Goal: Task Accomplishment & Management: Manage account settings

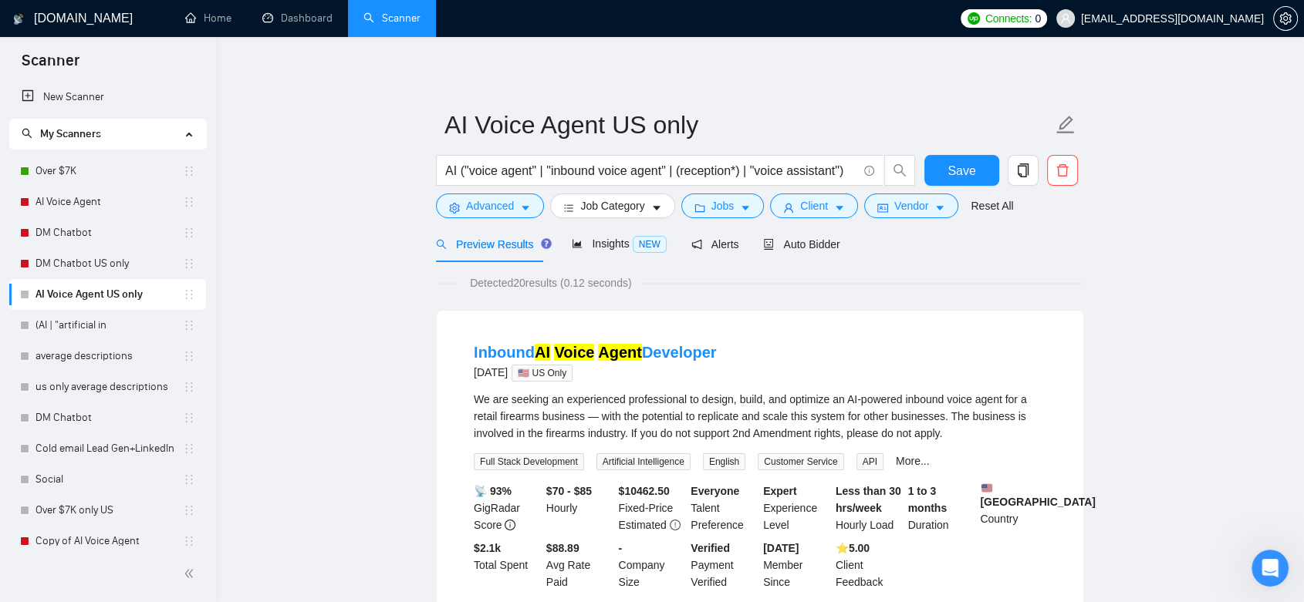
scroll to position [41, 0]
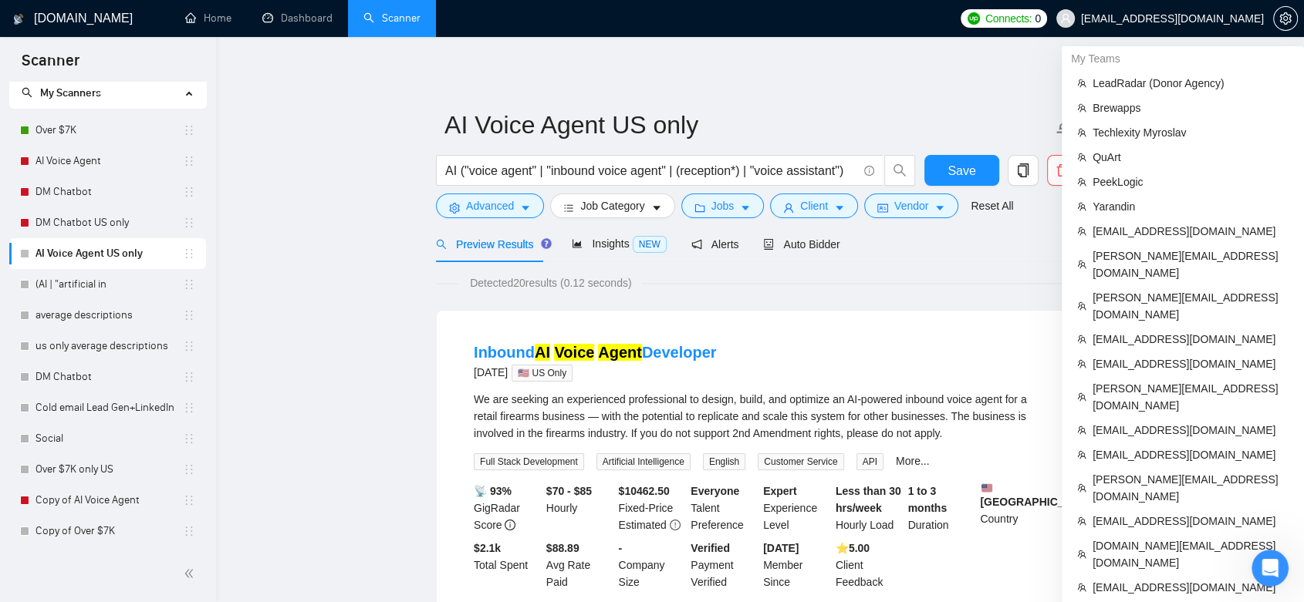
click at [1236, 25] on span "[EMAIL_ADDRESS][DOMAIN_NAME]" at bounding box center [1160, 18] width 226 height 49
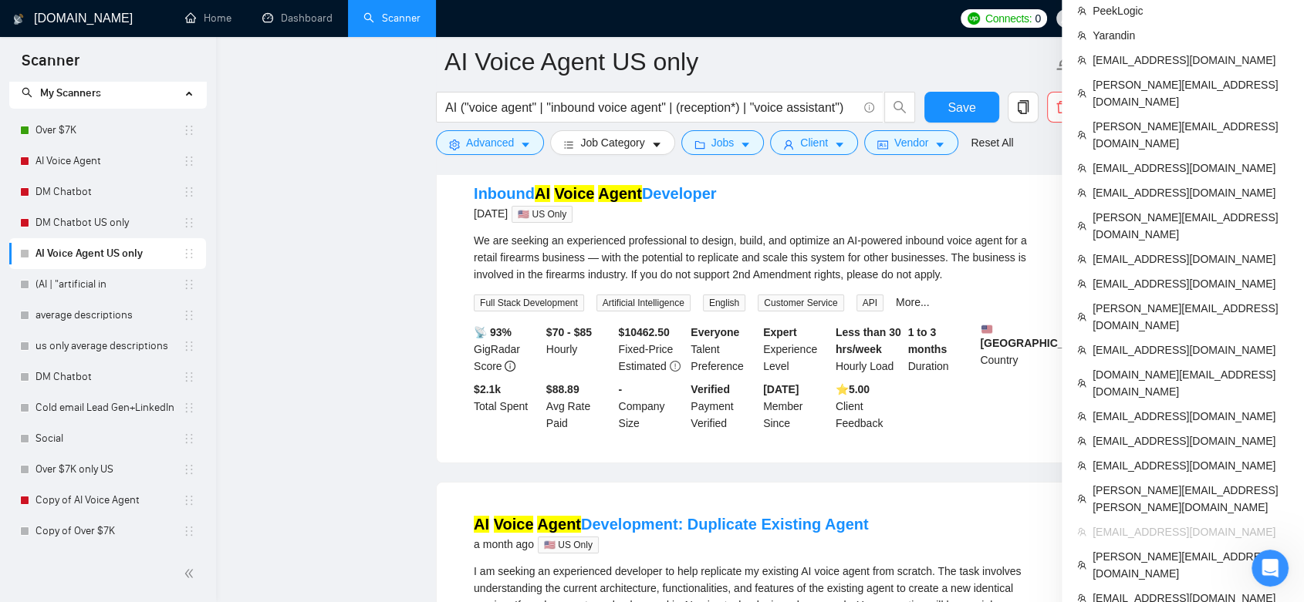
scroll to position [257, 0]
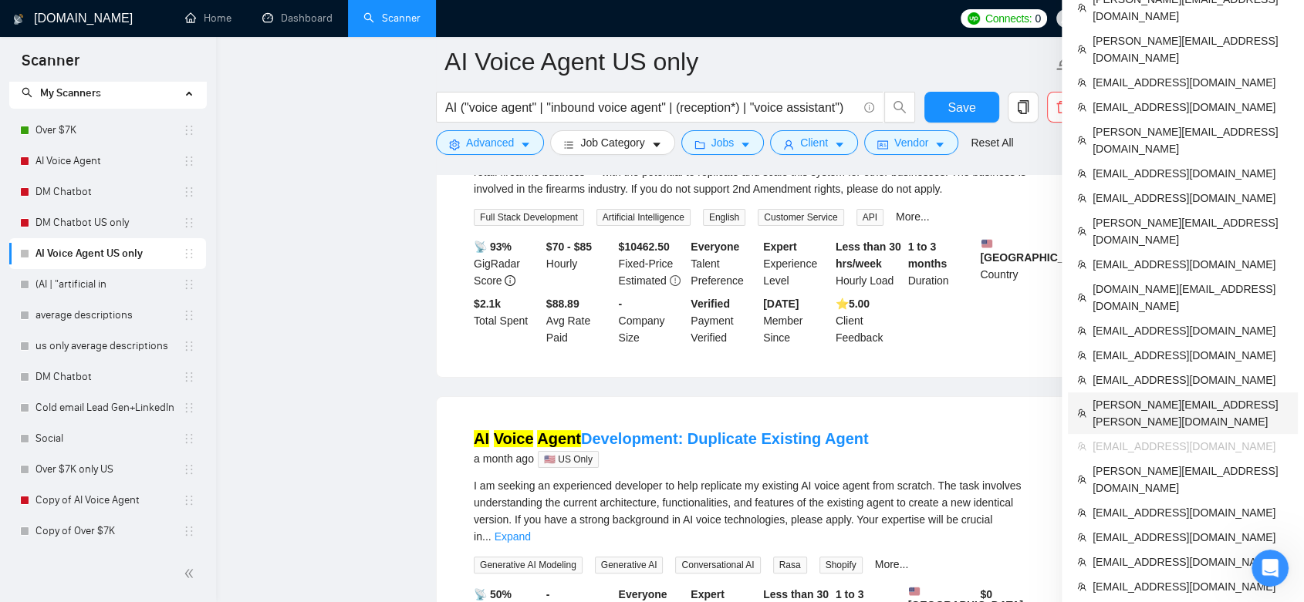
click at [1136, 396] on span "[PERSON_NAME][EMAIL_ADDRESS][PERSON_NAME][DOMAIN_NAME]" at bounding box center [1190, 413] width 196 height 34
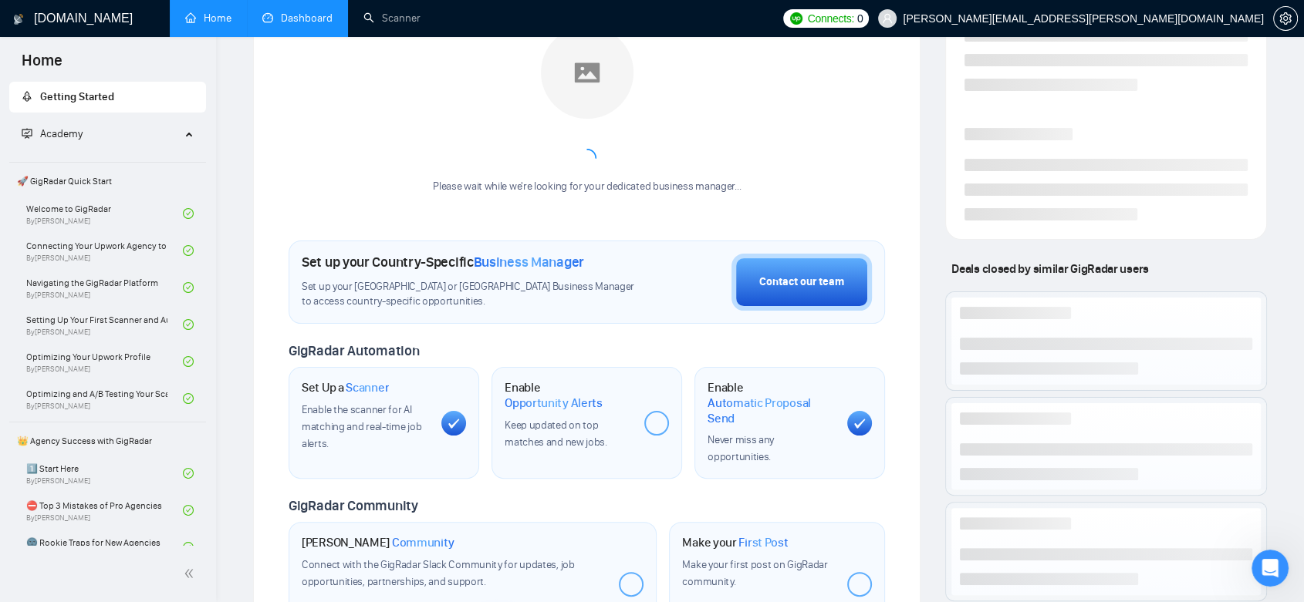
click at [302, 19] on link "Dashboard" at bounding box center [297, 18] width 70 height 13
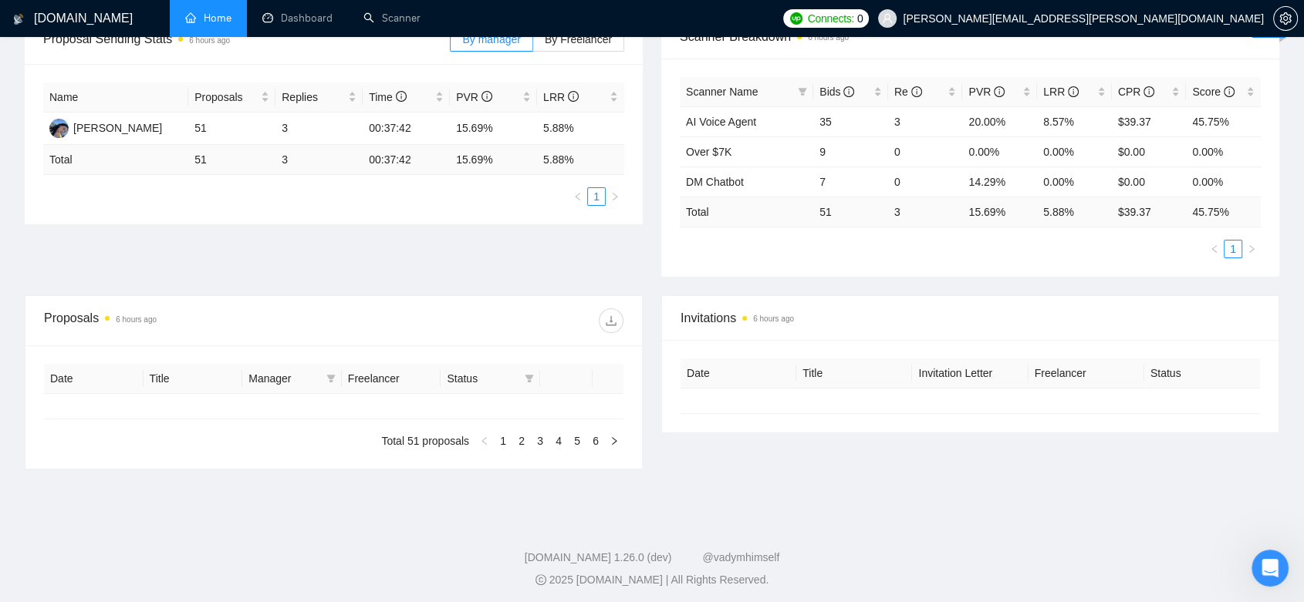
type input "[DATE]"
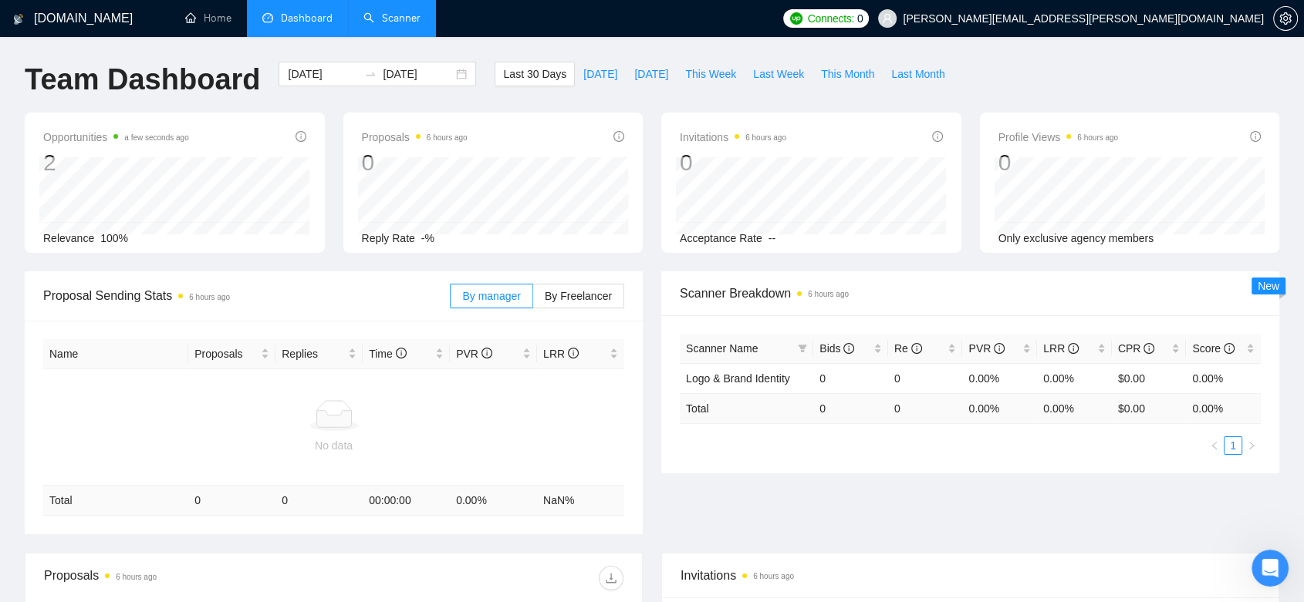
click at [391, 12] on link "Scanner" at bounding box center [391, 18] width 57 height 13
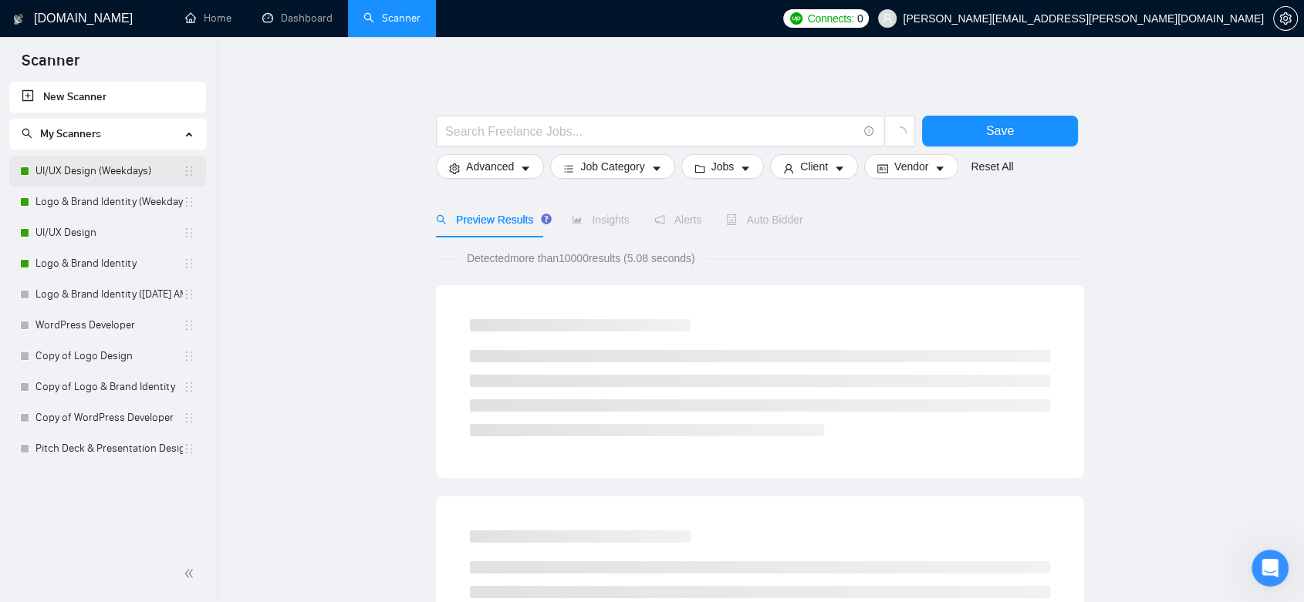
click at [158, 173] on link "UI/UX Design (Weekdays)" at bounding box center [108, 171] width 147 height 31
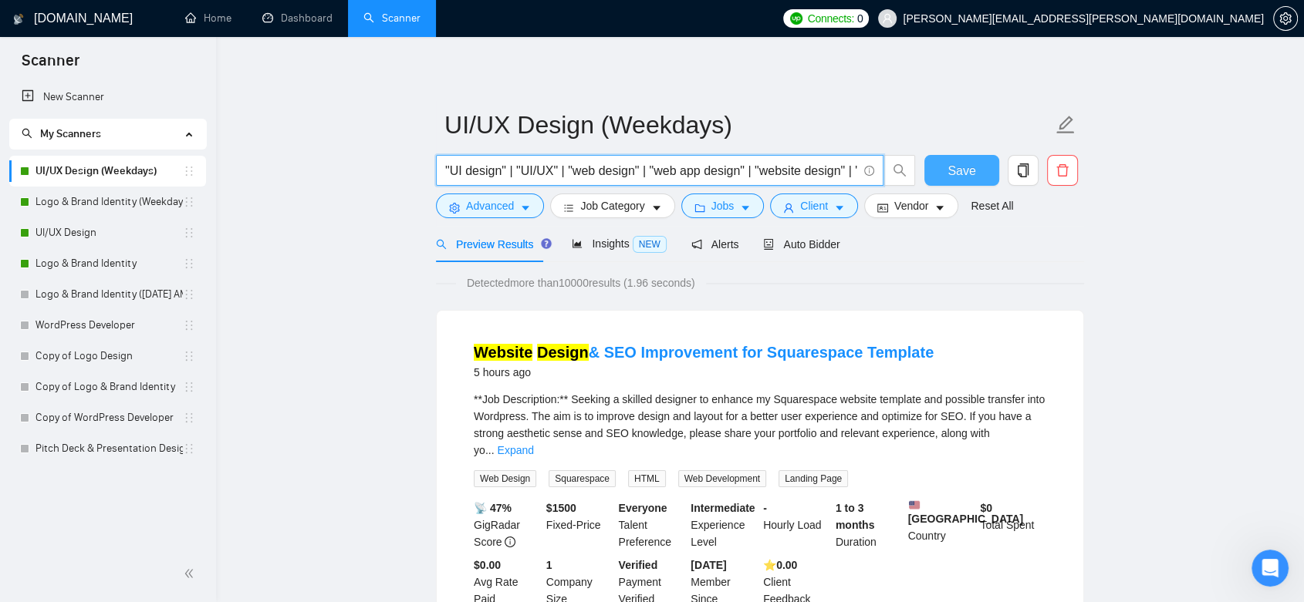
scroll to position [0, 236]
drag, startPoint x: 600, startPoint y: 172, endPoint x: 929, endPoint y: 172, distance: 329.4
click at [929, 172] on div ""UI design" | "UI/UX" | "web design" | "web app design" | "website design" | "l…" at bounding box center [757, 174] width 648 height 39
click at [993, 275] on div "Detected more than 10000 results (1.96 seconds)" at bounding box center [760, 283] width 648 height 17
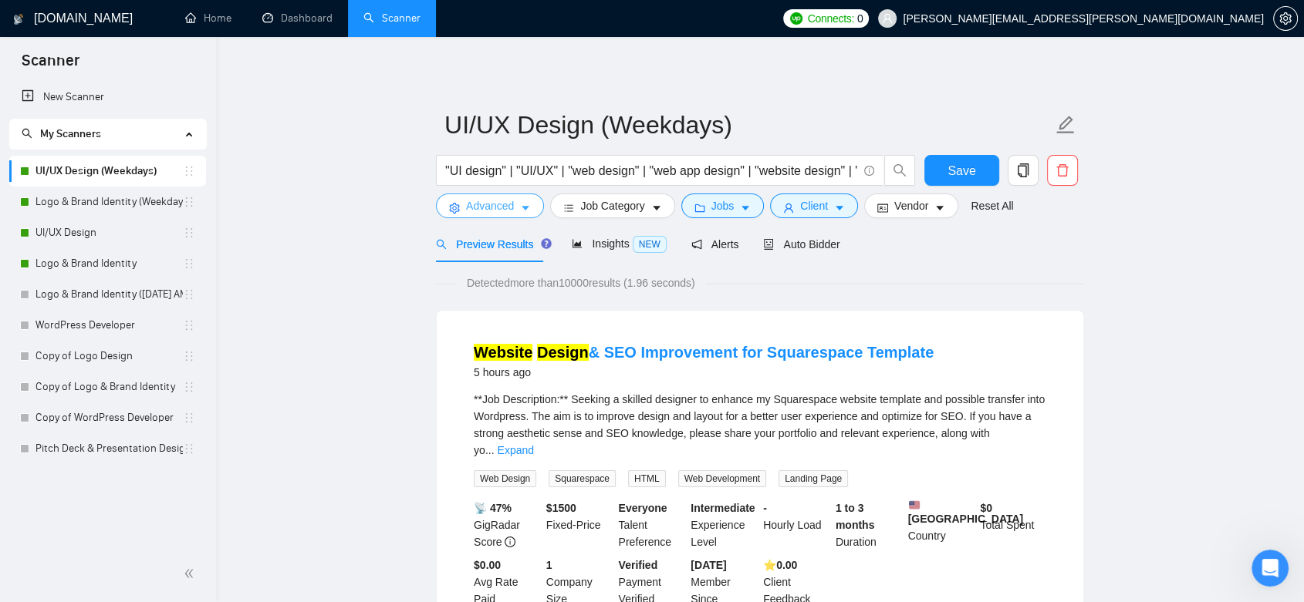
click at [497, 203] on span "Advanced" at bounding box center [490, 205] width 48 height 17
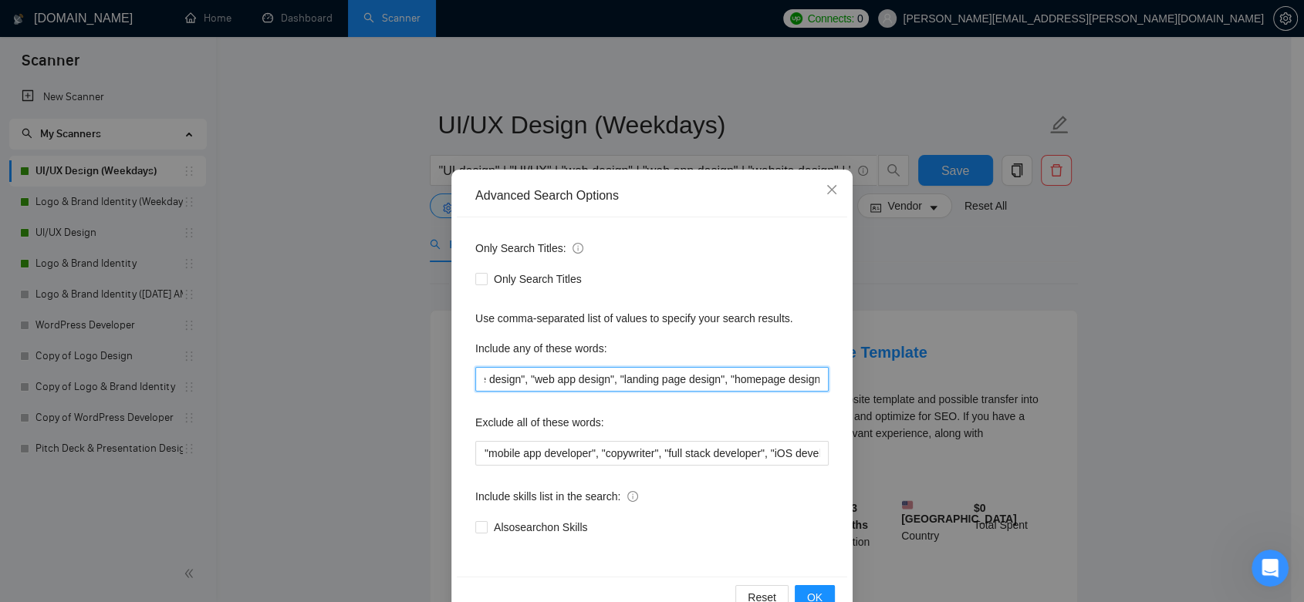
scroll to position [0, 337]
drag, startPoint x: 604, startPoint y: 387, endPoint x: 870, endPoint y: 387, distance: 266.1
click at [870, 387] on div "Advanced Search Options Only Search Titles: Only Search Titles Use comma-separa…" at bounding box center [652, 301] width 1304 height 602
click at [954, 277] on div "Advanced Search Options Only Search Titles: Only Search Titles Use comma-separa…" at bounding box center [652, 301] width 1304 height 602
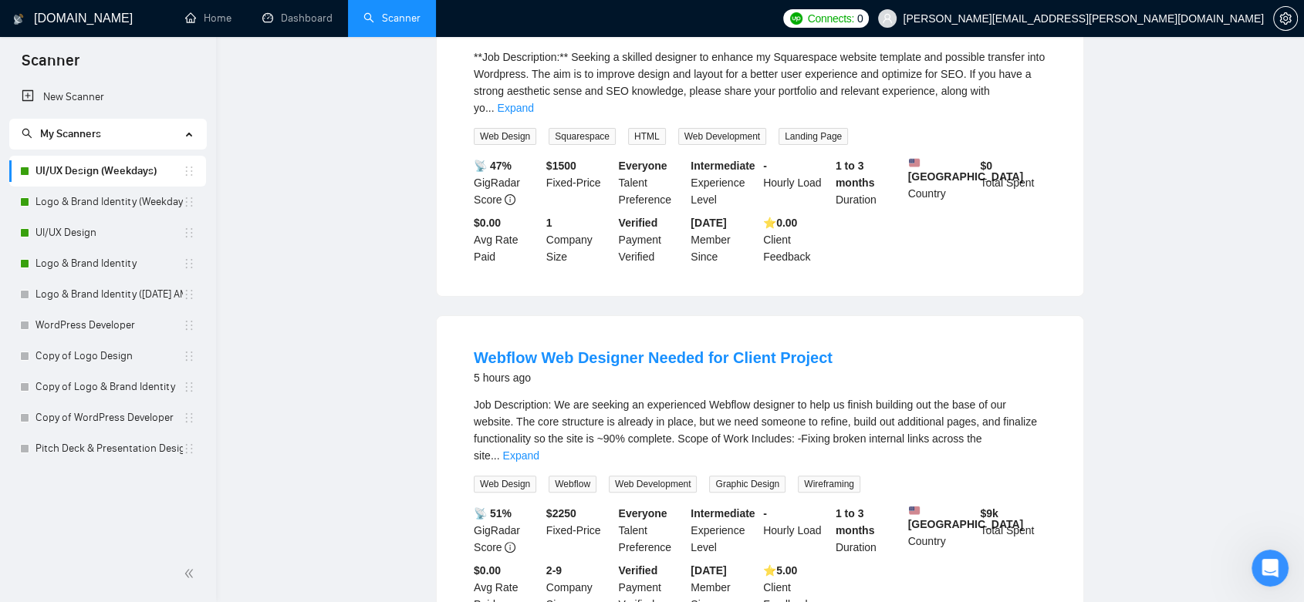
scroll to position [0, 0]
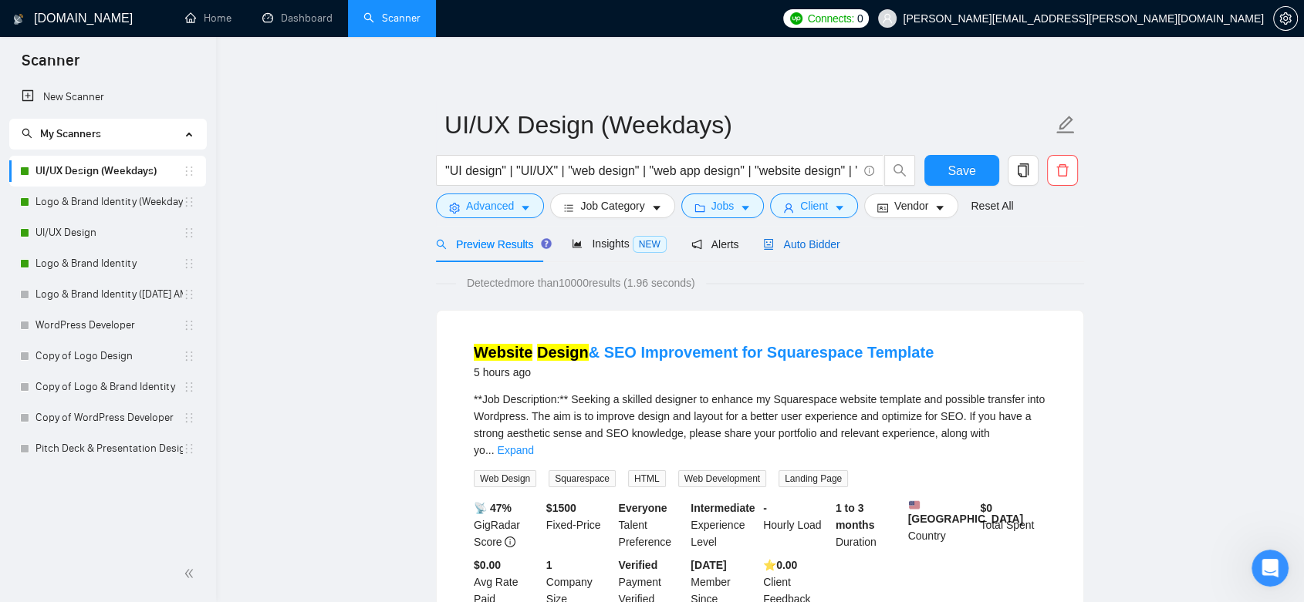
click at [793, 248] on span "Auto Bidder" at bounding box center [801, 244] width 76 height 12
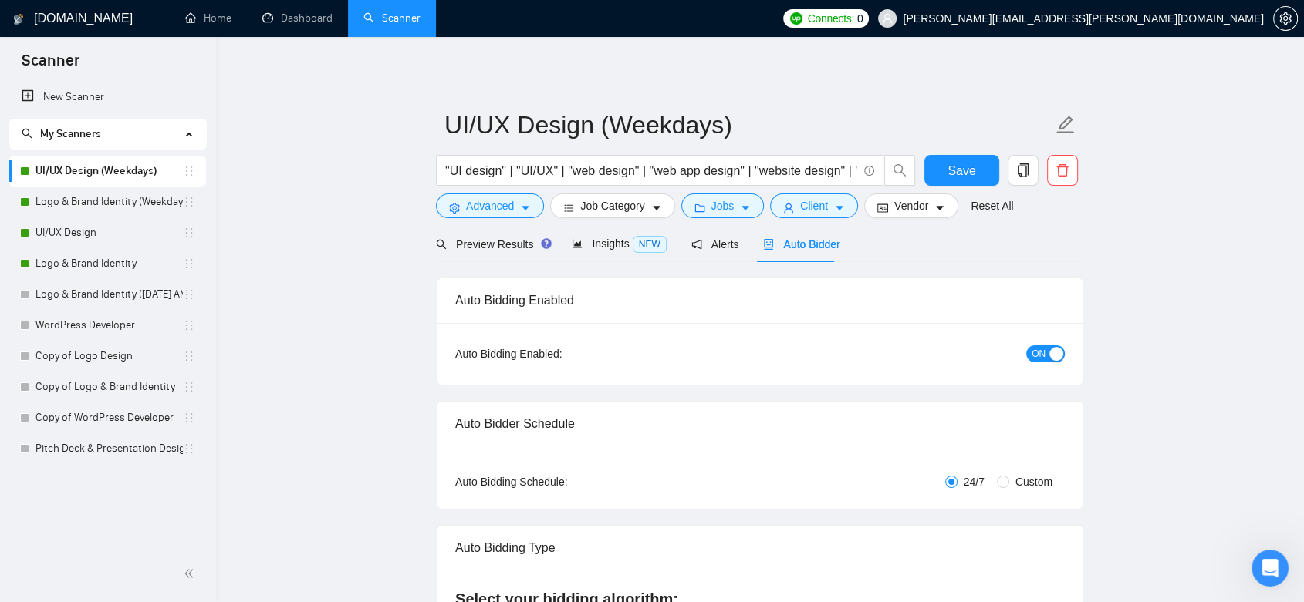
radio input "false"
radio input "true"
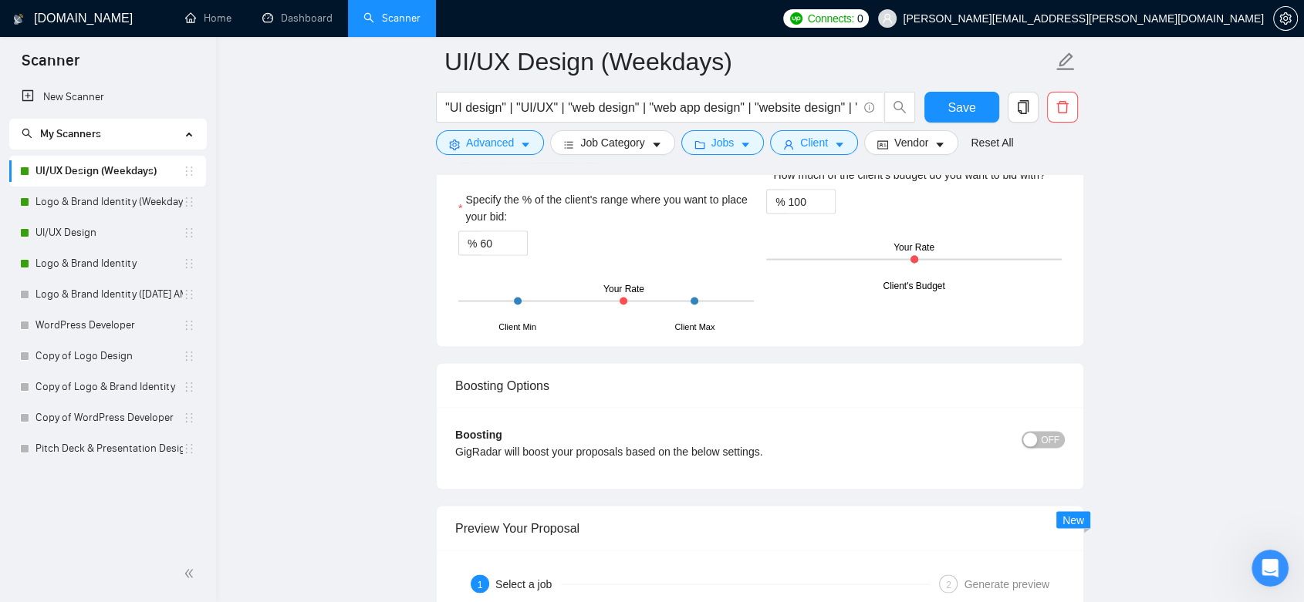
scroll to position [2571, 0]
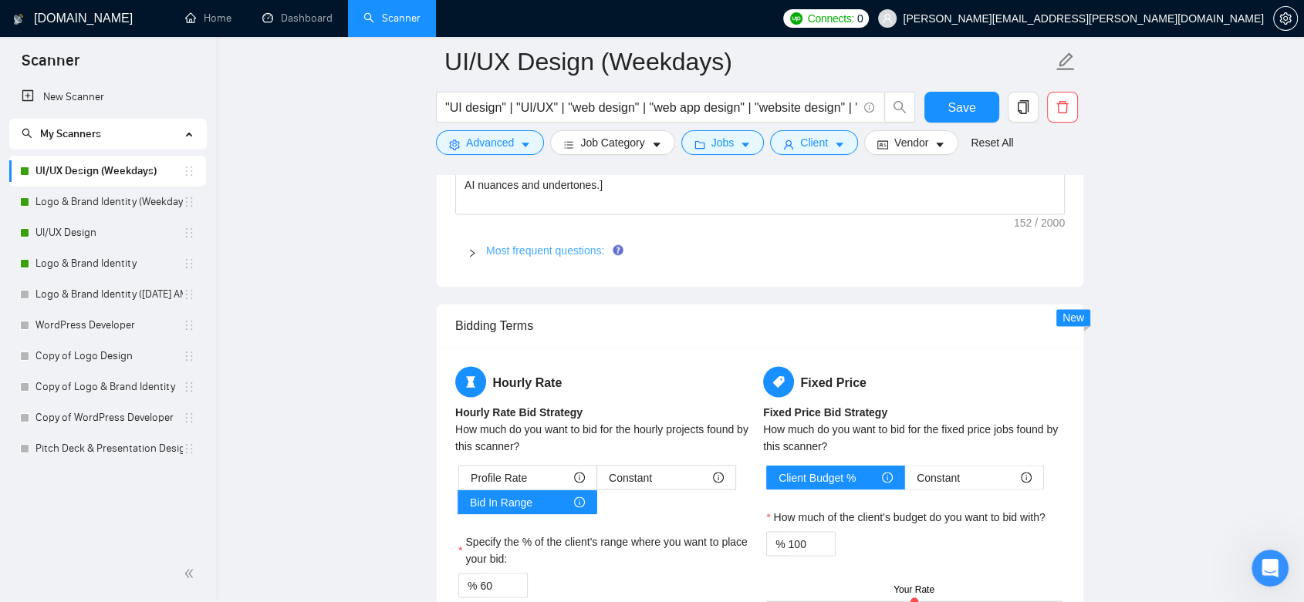
click at [562, 245] on link "Most frequent questions:" at bounding box center [545, 251] width 118 height 12
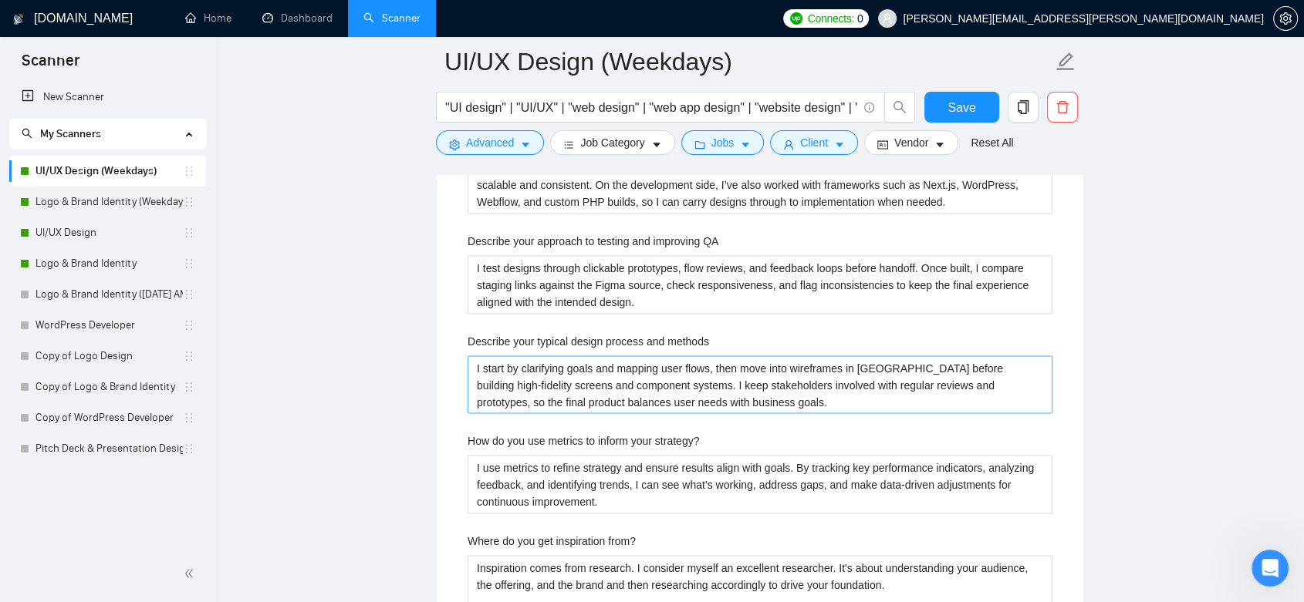
scroll to position [3342, 0]
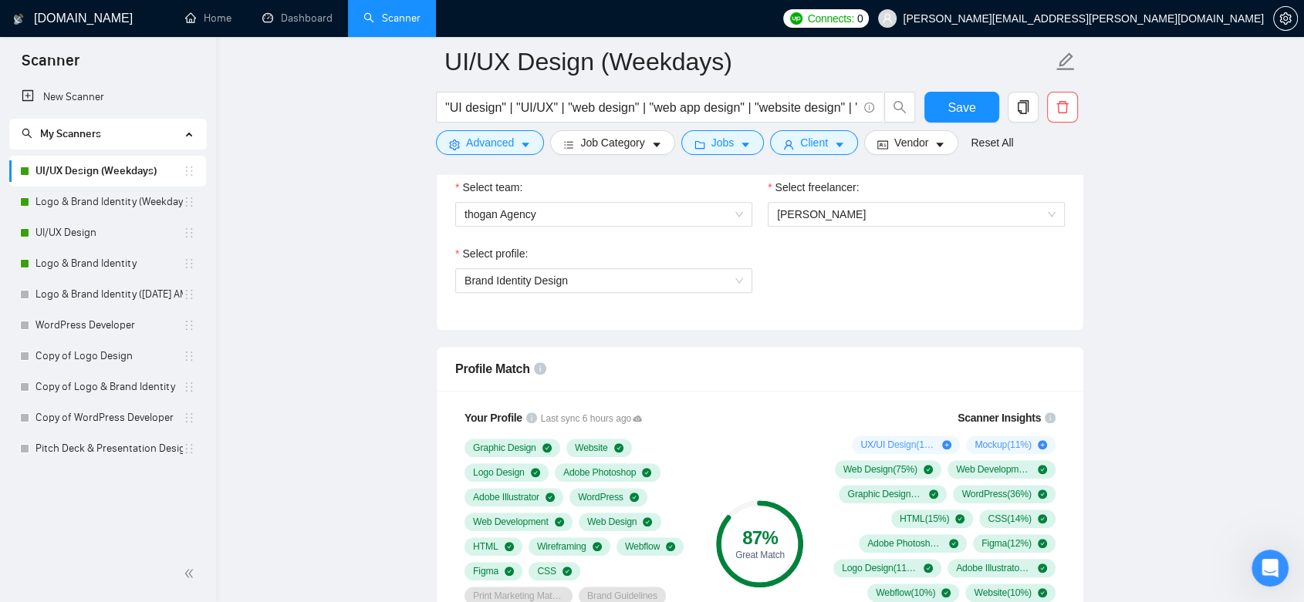
scroll to position [857, 0]
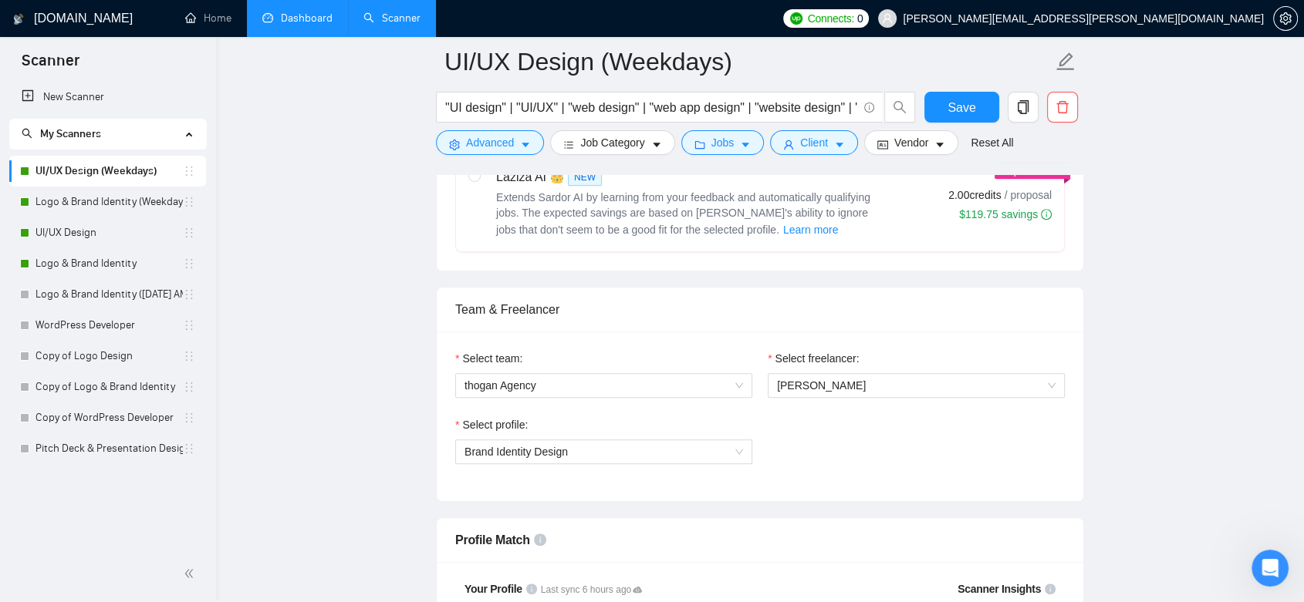
click at [310, 23] on link "Dashboard" at bounding box center [297, 18] width 70 height 13
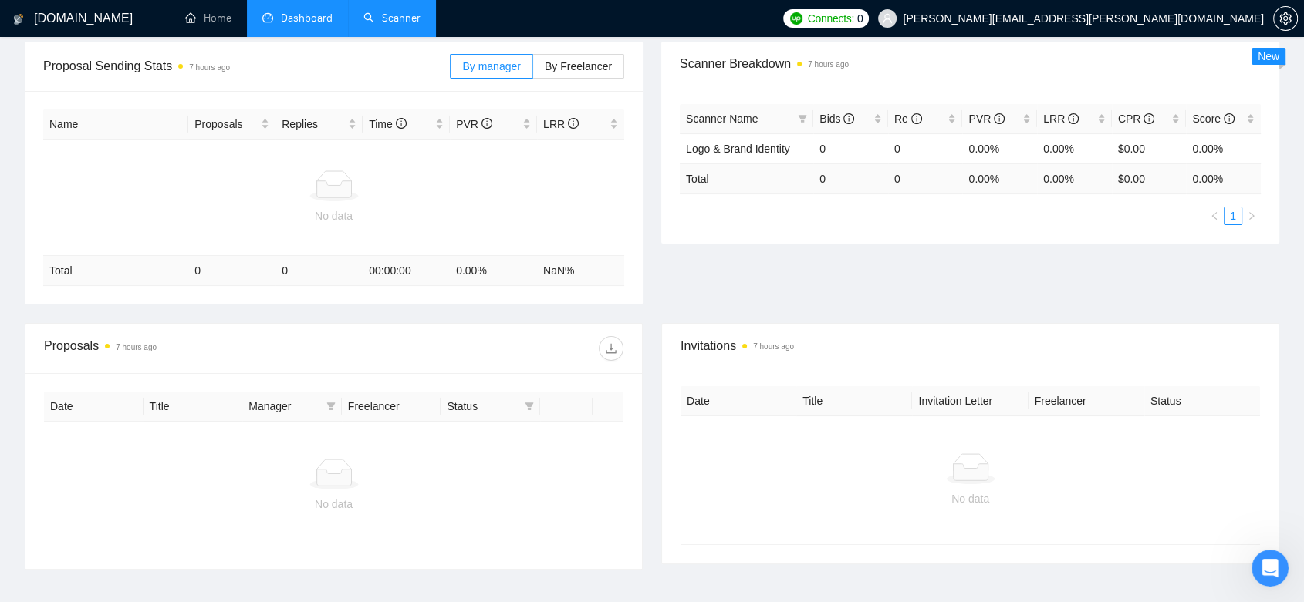
scroll to position [59, 0]
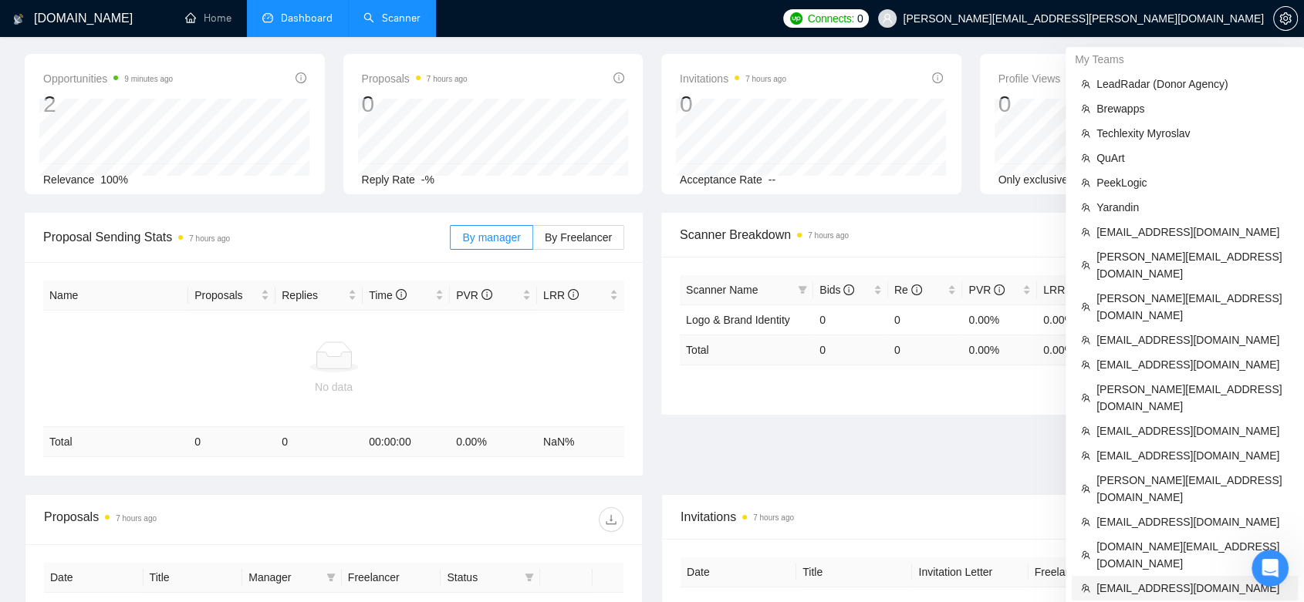
click at [1148, 580] on span "[EMAIL_ADDRESS][DOMAIN_NAME]" at bounding box center [1192, 588] width 192 height 17
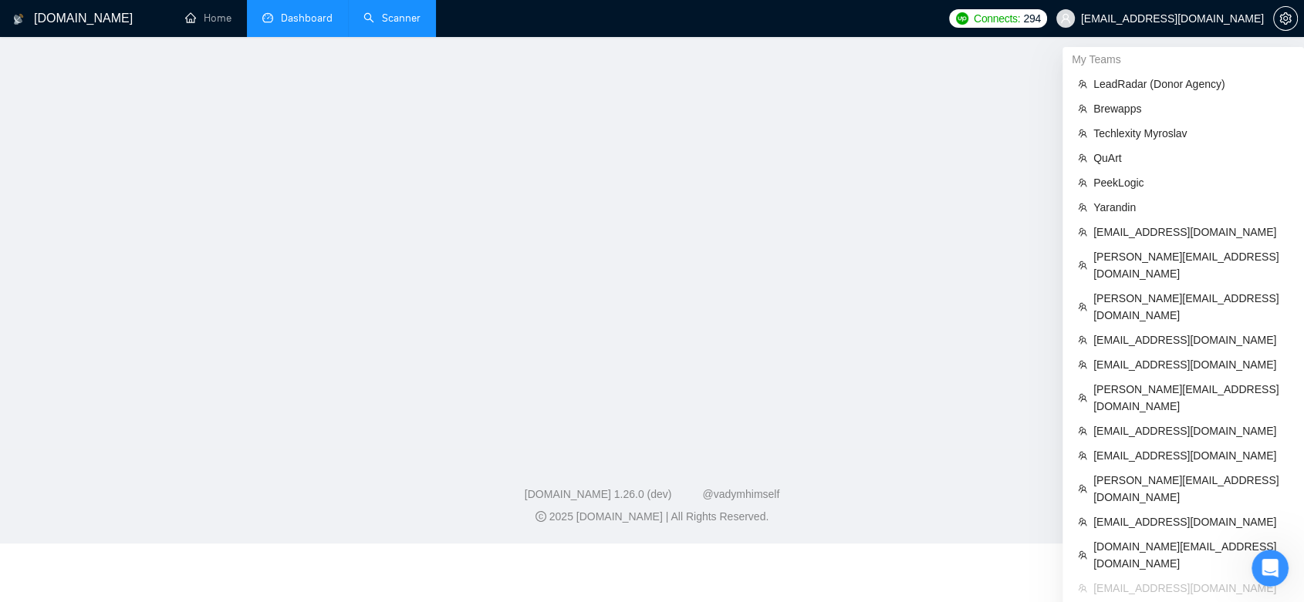
scroll to position [275, 0]
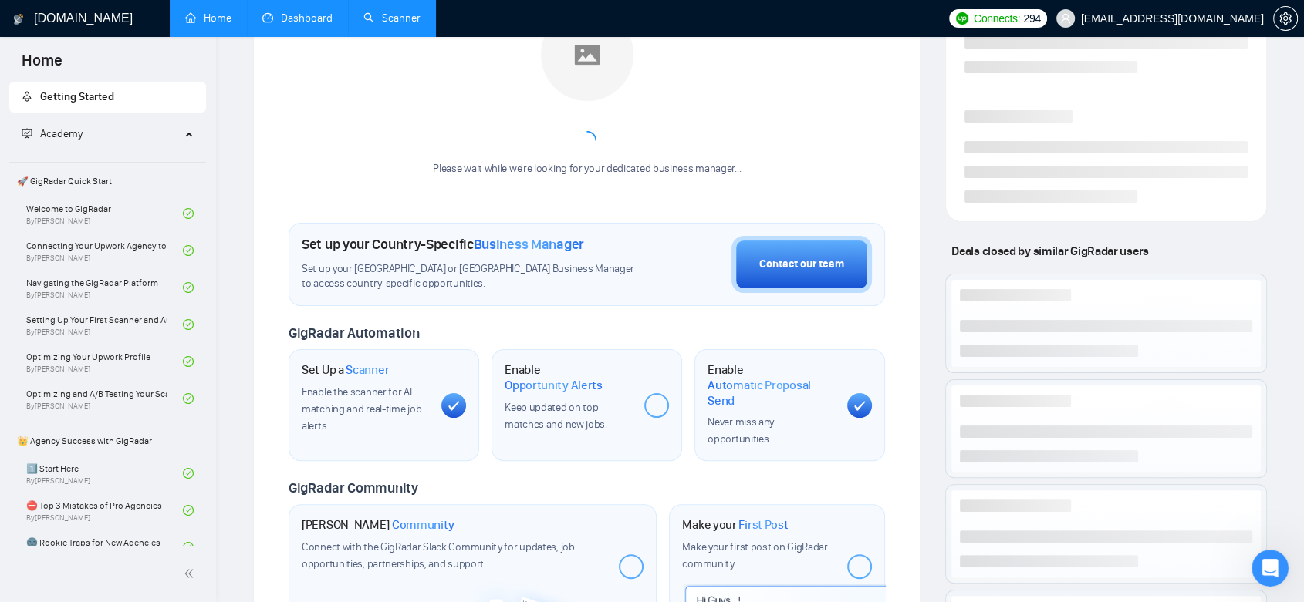
click at [285, 17] on link "Dashboard" at bounding box center [297, 18] width 70 height 13
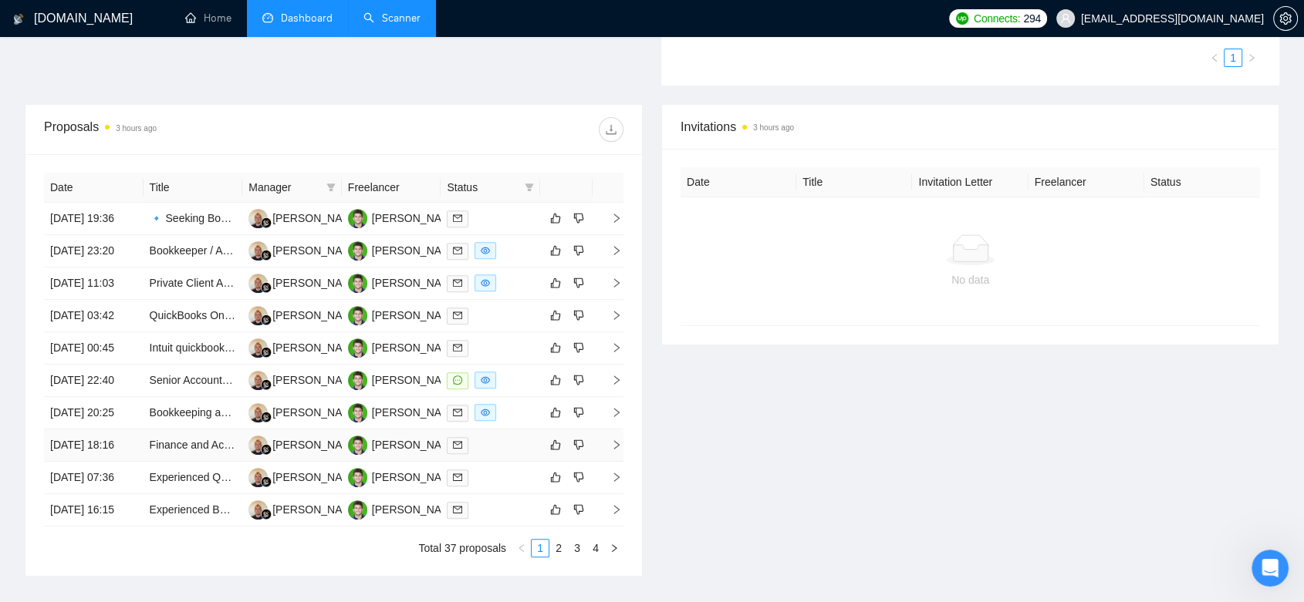
scroll to position [788, 0]
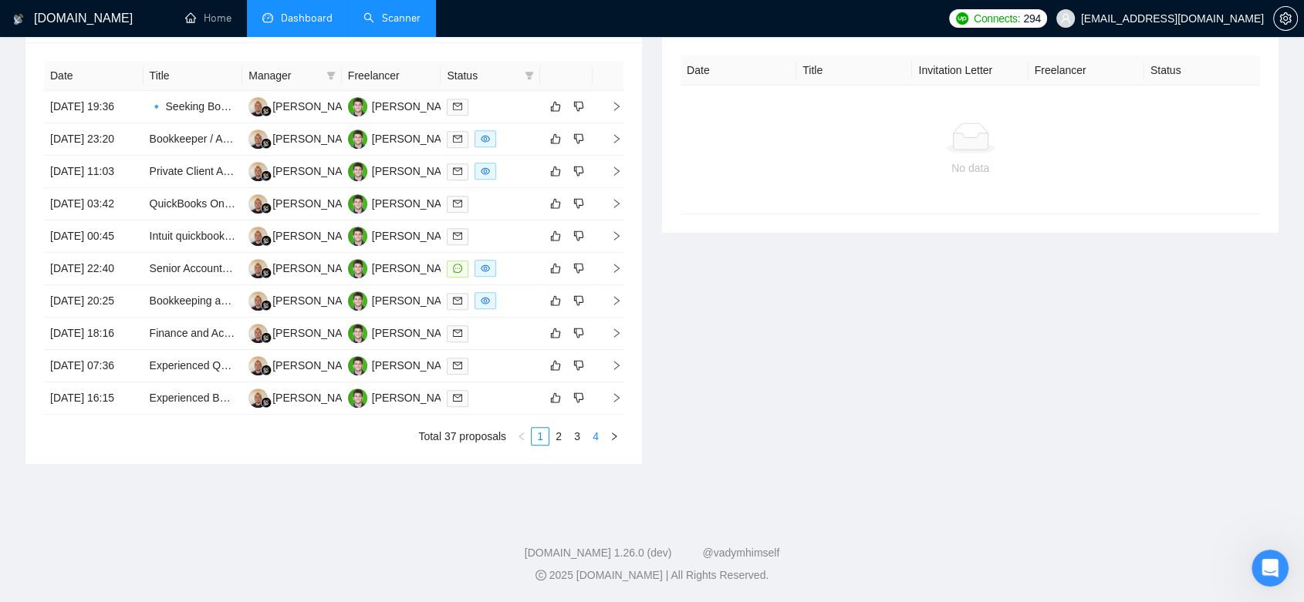
click at [594, 443] on link "4" at bounding box center [595, 436] width 17 height 17
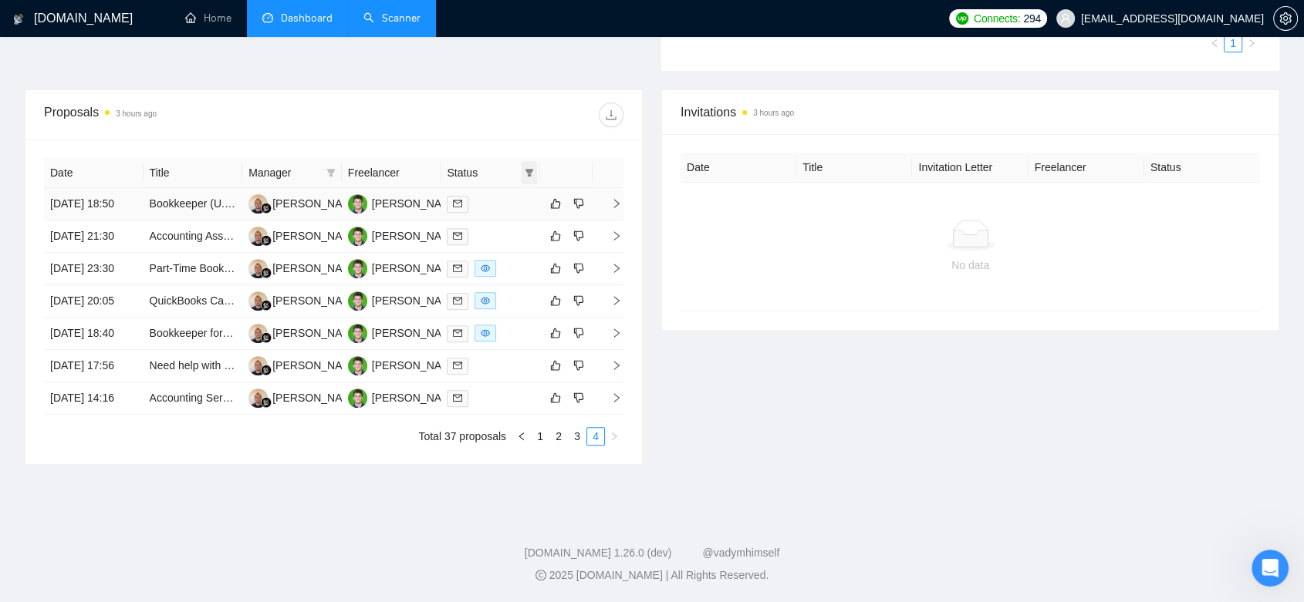
scroll to position [561, 0]
click at [536, 445] on link "1" at bounding box center [539, 436] width 17 height 17
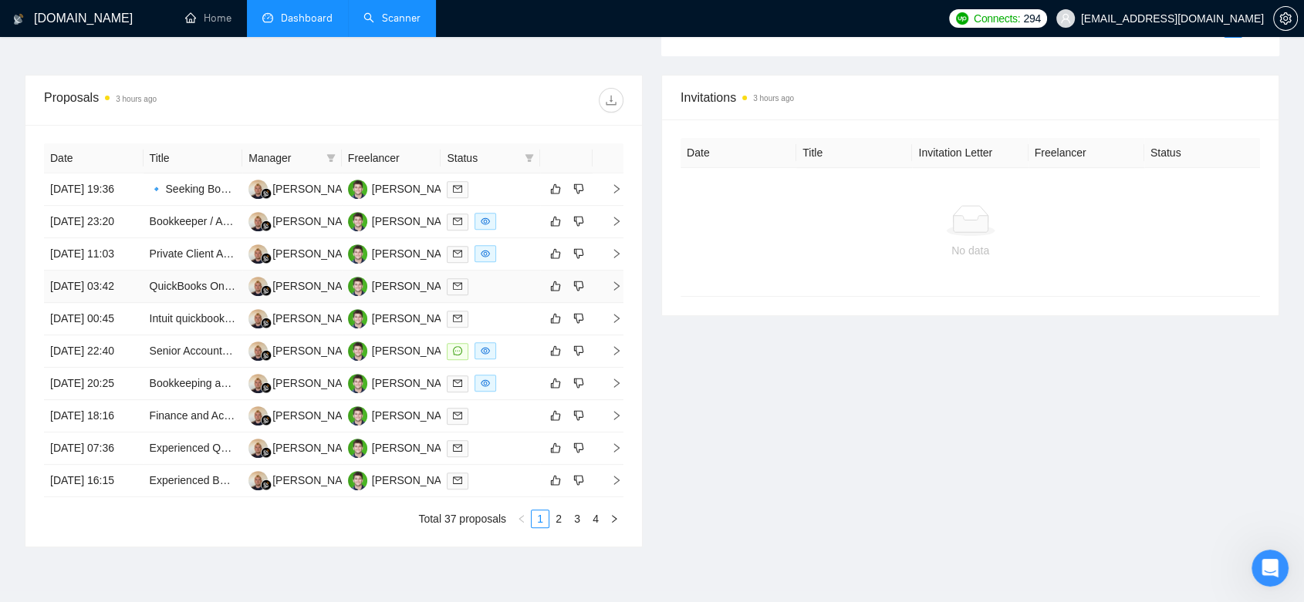
scroll to position [46, 0]
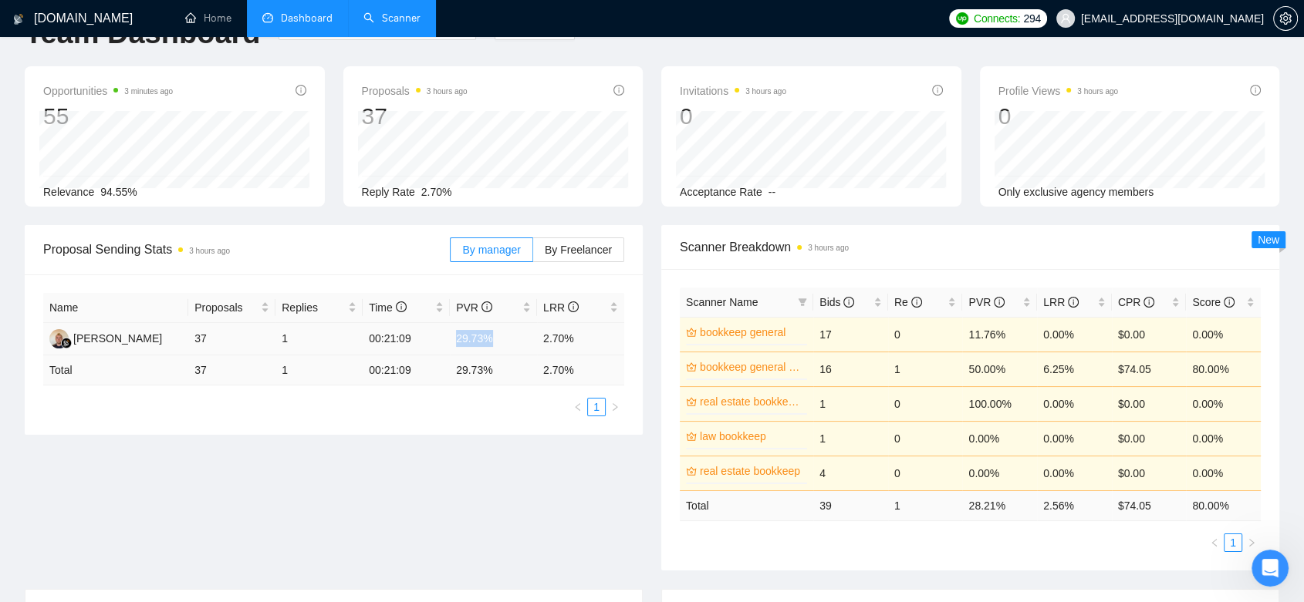
drag, startPoint x: 495, startPoint y: 338, endPoint x: 445, endPoint y: 333, distance: 50.3
click at [445, 333] on tr "[PERSON_NAME] 37 1 00:21:09 29.73% 2.70%" at bounding box center [333, 339] width 581 height 32
copy tr "29.73%"
